Goal: Ask a question: Seek information or help from site administrators or community

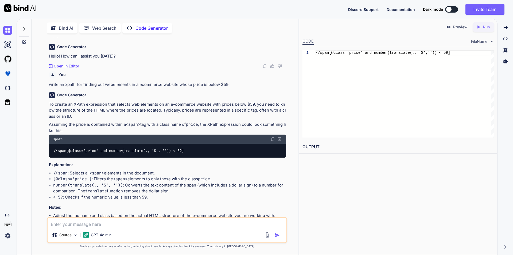
scroll to position [27, 0]
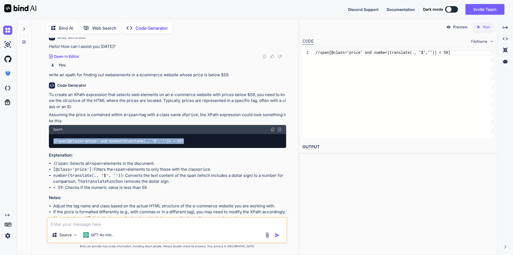
drag, startPoint x: 189, startPoint y: 140, endPoint x: 54, endPoint y: 144, distance: 135.0
click at [54, 144] on div "//span[@class='price' and number(translate(., '$', '')) < 59]" at bounding box center [167, 141] width 237 height 14
copy code "//span[@class='price' and number(translate(., '$', '')) < 59]"
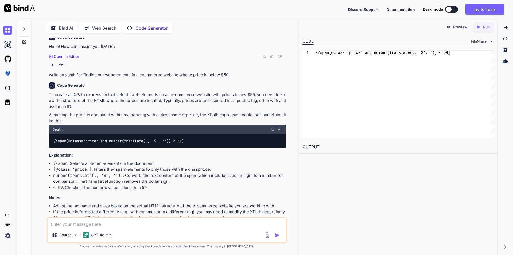
click at [138, 221] on textarea at bounding box center [167, 222] width 239 height 10
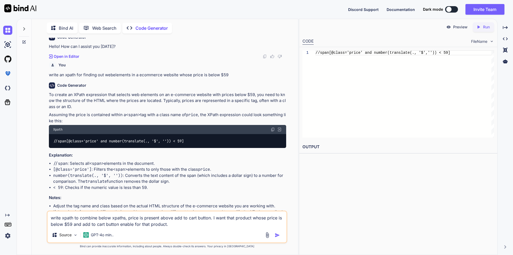
paste textarea "//div[@class='products-prices' and number(translate(., '$', '')) > 59] //span[c…"
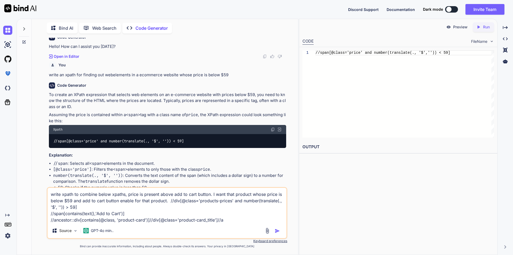
type textarea "write xpath to combine below xpaths, price is present above add to cart button.…"
click at [277, 229] on img "button" at bounding box center [277, 230] width 5 height 5
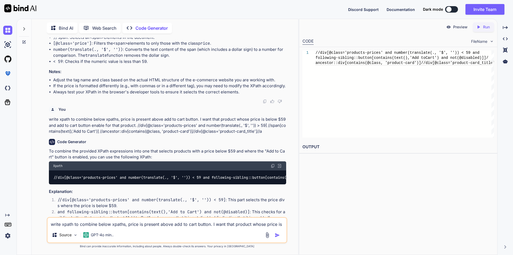
scroll to position [139, 0]
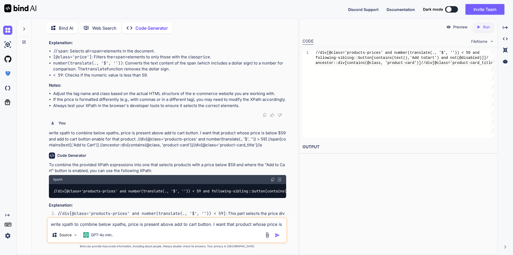
click at [274, 180] on img at bounding box center [273, 179] width 4 height 4
click at [109, 224] on textarea "write xpath to combine below xpaths, price is present above add to cart button.…" at bounding box center [167, 222] width 239 height 10
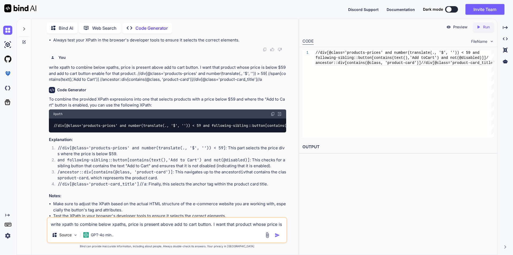
scroll to position [219, 0]
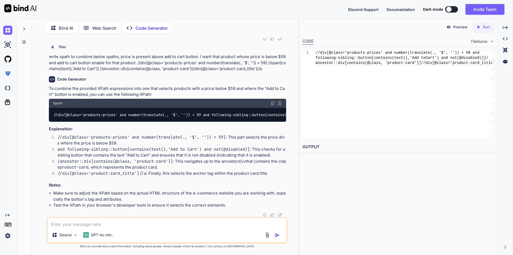
paste textarea "//div[@class='products-prices' and number(translate(., '$', '')) < 59 and follo…"
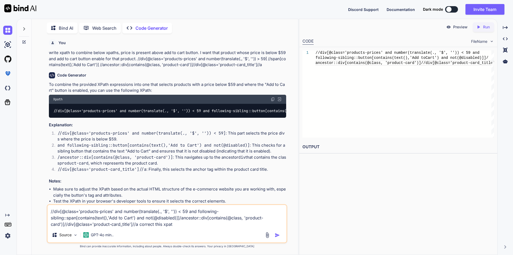
type textarea "//div[@class='products-prices' and number(translate(., '$', '')) < 59 and follo…"
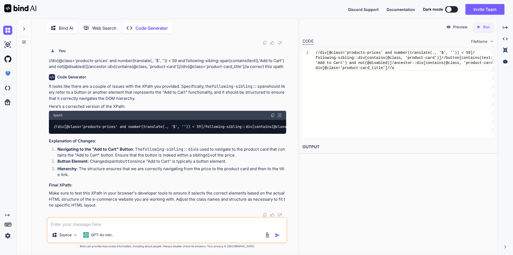
scroll to position [395, 0]
click at [272, 113] on img at bounding box center [273, 115] width 4 height 4
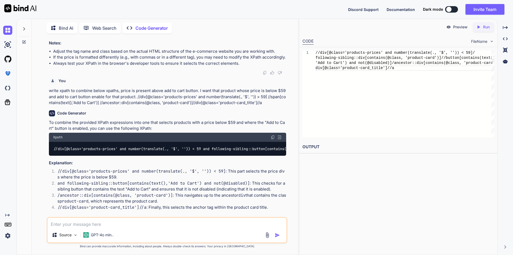
scroll to position [154, 0]
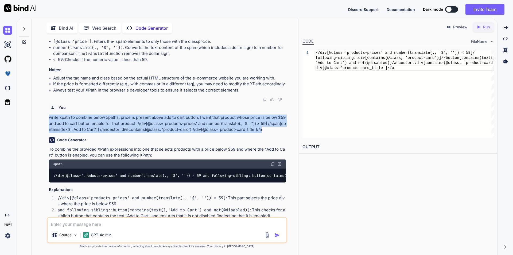
drag, startPoint x: 49, startPoint y: 116, endPoint x: 270, endPoint y: 131, distance: 221.2
click at [270, 131] on p "write xpath to combine below xpaths, price is present above add to cart button.…" at bounding box center [167, 123] width 237 height 18
copy p "write xpath to combine below xpaths, price is present above add to cart button.…"
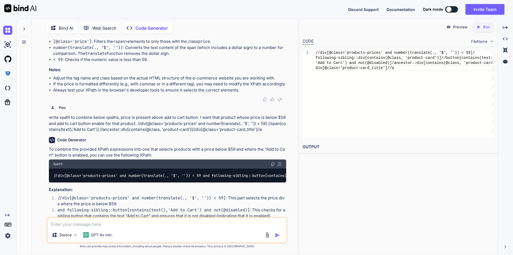
click at [119, 222] on textarea at bounding box center [167, 222] width 239 height 10
paste textarea "write xpath to combine below xpaths, price is present above add to cart button.…"
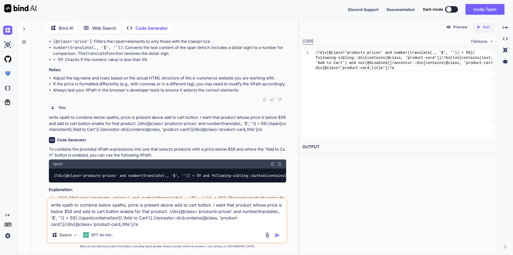
drag, startPoint x: 119, startPoint y: 212, endPoint x: 132, endPoint y: 211, distance: 12.9
click at [132, 211] on textarea "write xpath to combine below xpaths, price is present above add to cart button.…" at bounding box center [167, 212] width 239 height 29
type textarea "write xpath to combine below xpaths, price is present above add to cart button.…"
click at [278, 234] on img "button" at bounding box center [277, 234] width 5 height 5
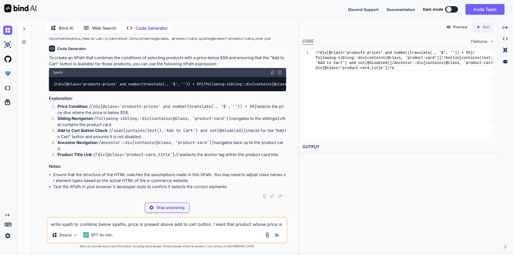
scroll to position [586, 0]
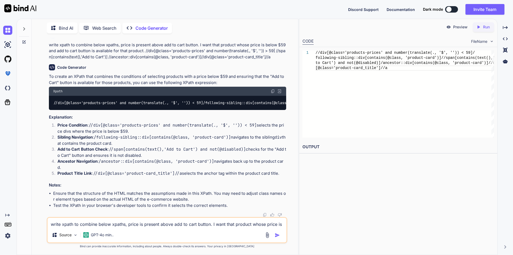
click at [272, 89] on img at bounding box center [273, 91] width 4 height 4
